Goal: Navigation & Orientation: Find specific page/section

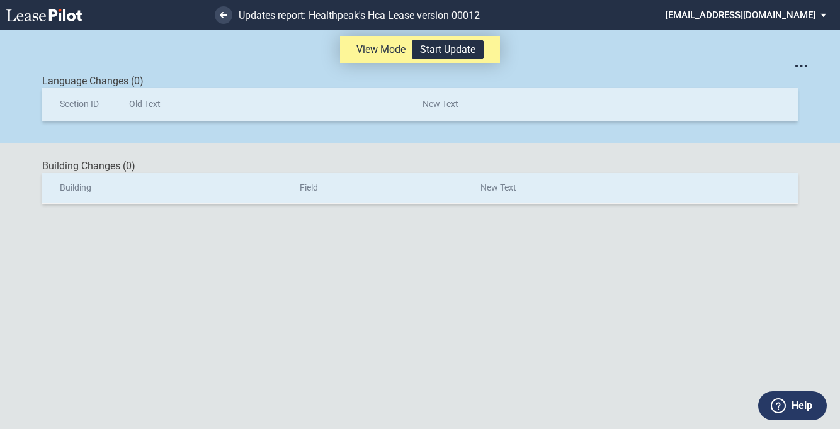
scroll to position [30, 0]
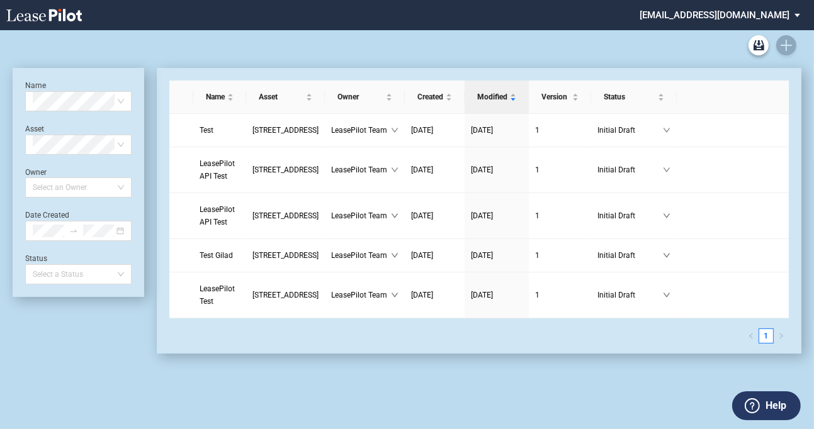
click at [718, 13] on md-select "admin@leasepilot.co Super Admin Area Admin Area Settings Sign Out" at bounding box center [724, 14] width 172 height 28
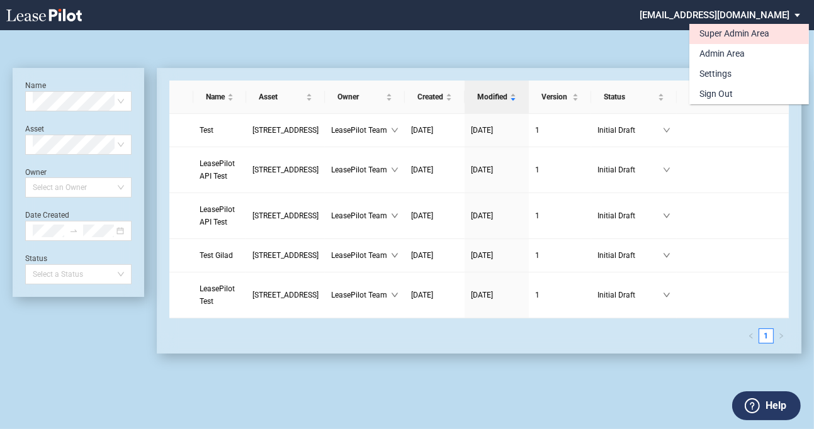
click at [717, 40] on div "Super Admin Area" at bounding box center [734, 34] width 70 height 13
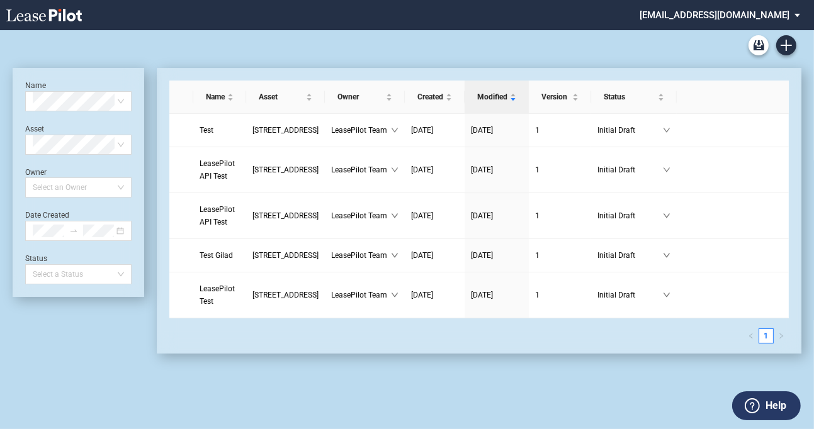
scroll to position [30, 0]
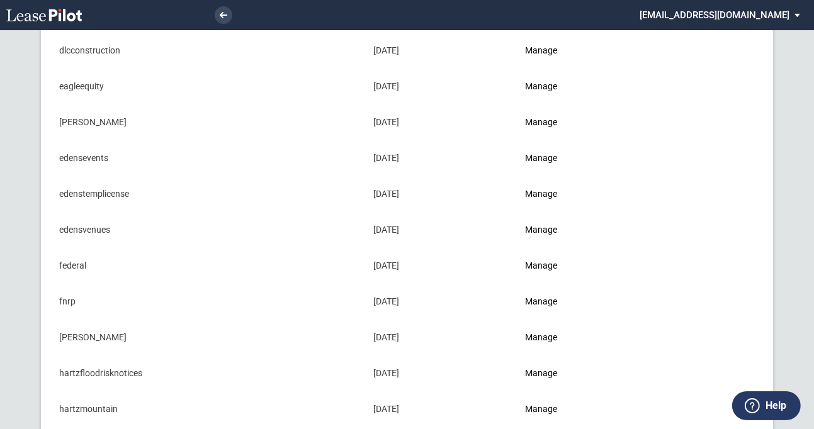
scroll to position [454, 0]
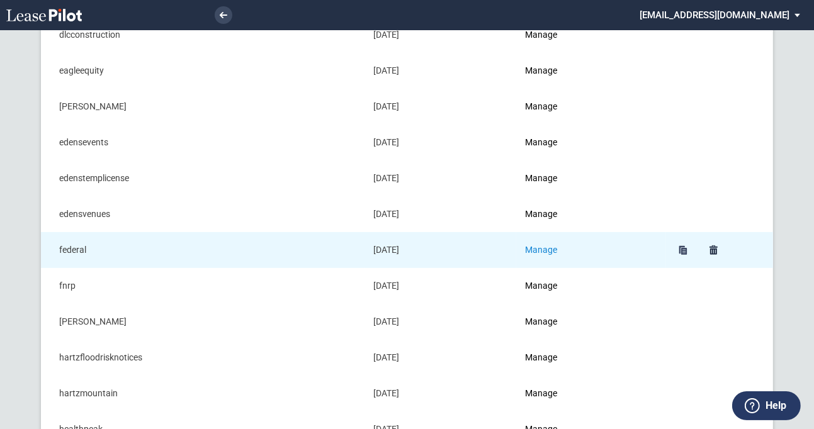
click at [549, 245] on link "Manage" at bounding box center [541, 250] width 32 height 10
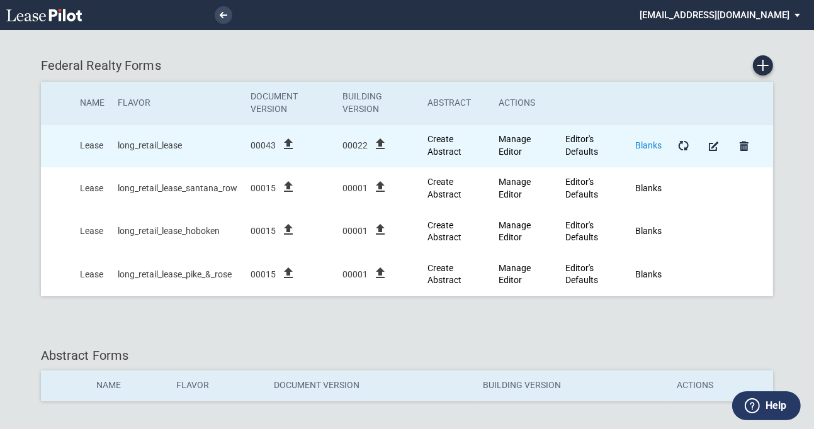
click at [651, 149] on link "Blanks" at bounding box center [648, 145] width 26 height 10
